Goal: Information Seeking & Learning: Find specific fact

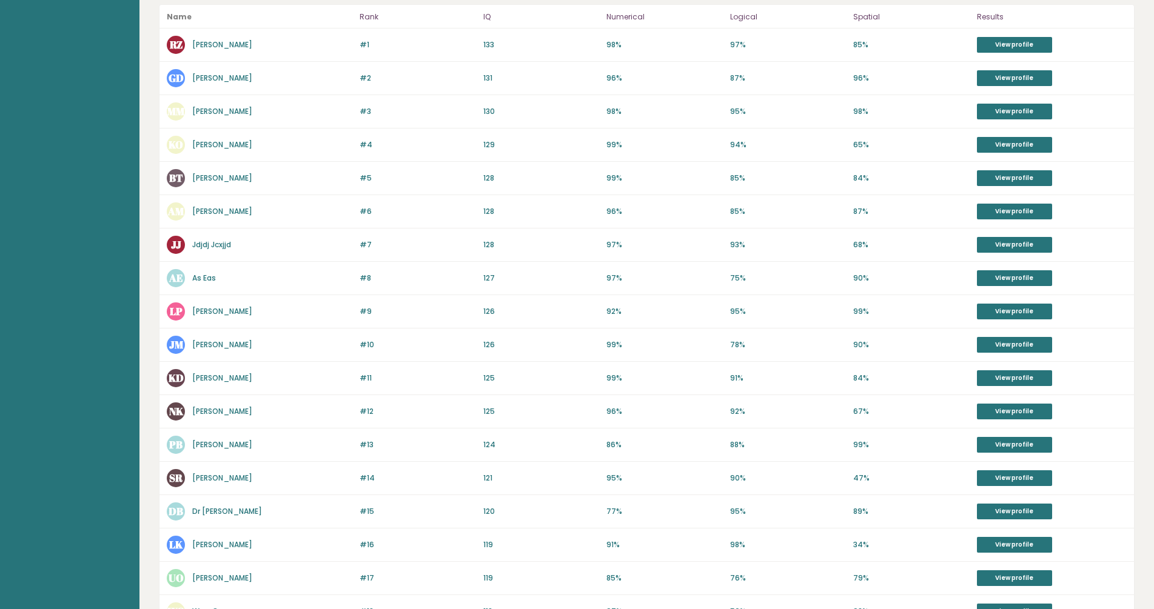
scroll to position [378, 0]
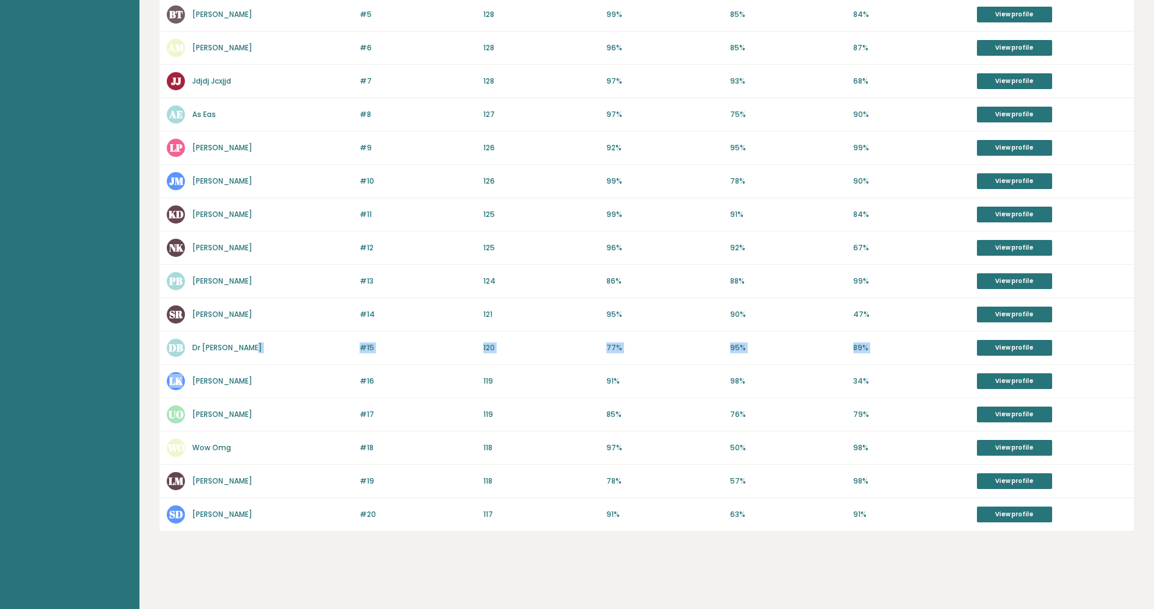
drag, startPoint x: 250, startPoint y: 351, endPoint x: 332, endPoint y: 369, distance: 83.9
click at [217, 483] on link "[PERSON_NAME]" at bounding box center [222, 481] width 60 height 10
